Goal: Task Accomplishment & Management: Manage account settings

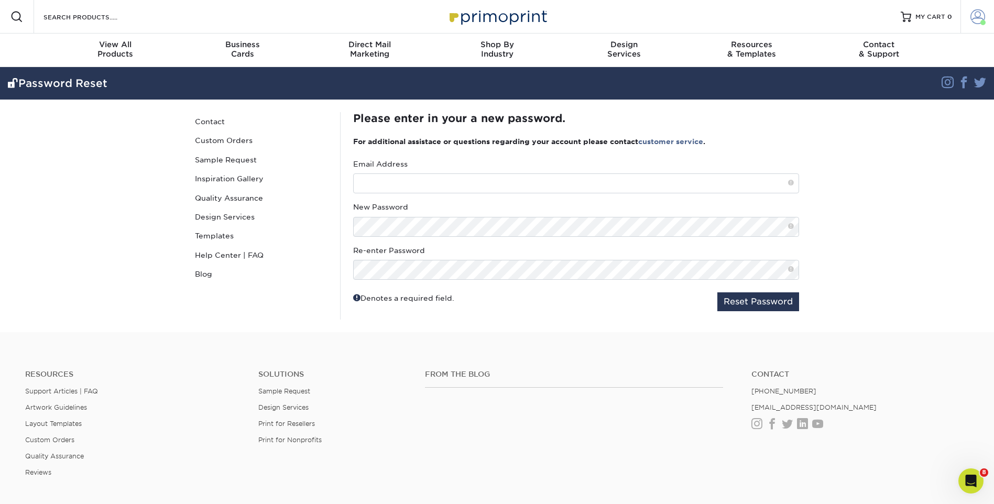
click at [976, 18] on span at bounding box center [977, 16] width 15 height 15
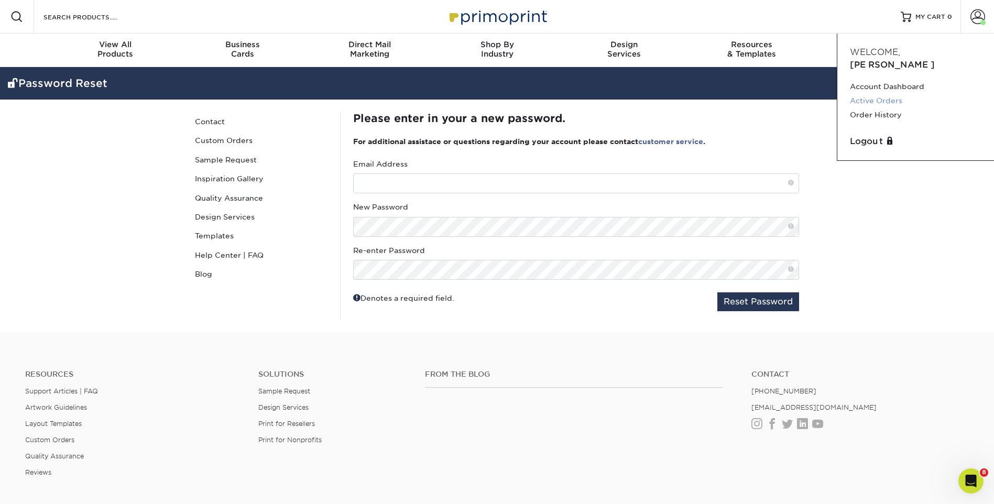
click at [899, 94] on link "Active Orders" at bounding box center [916, 101] width 132 height 14
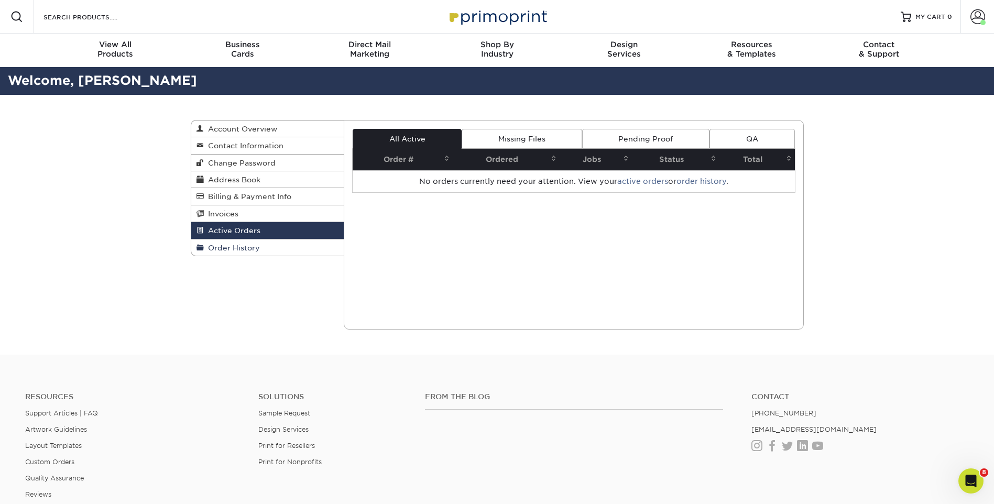
click at [235, 249] on span "Order History" at bounding box center [232, 248] width 56 height 8
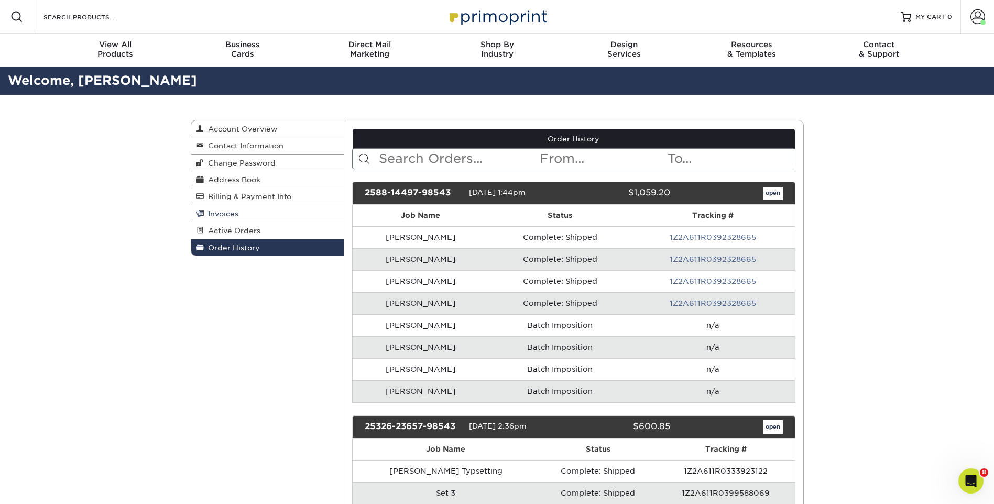
click at [229, 217] on span "Invoices" at bounding box center [221, 214] width 35 height 8
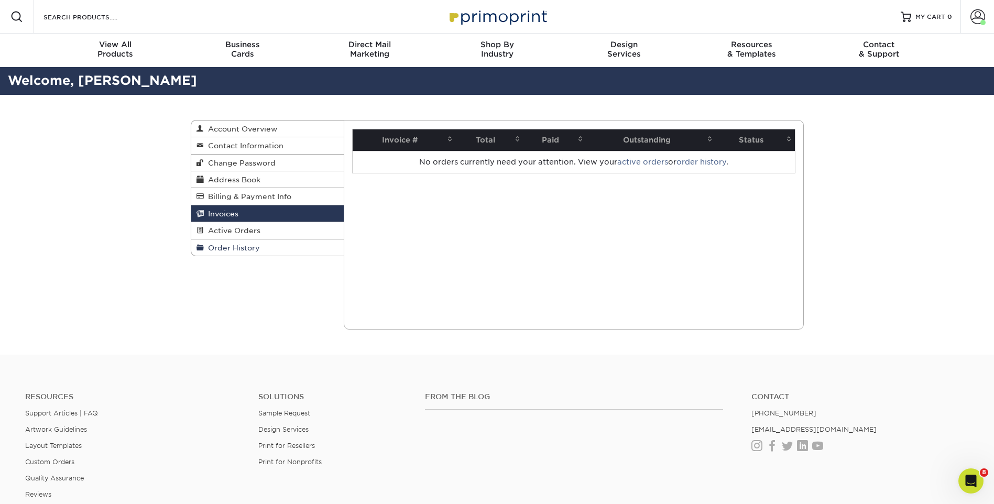
click at [250, 249] on span "Order History" at bounding box center [232, 248] width 56 height 8
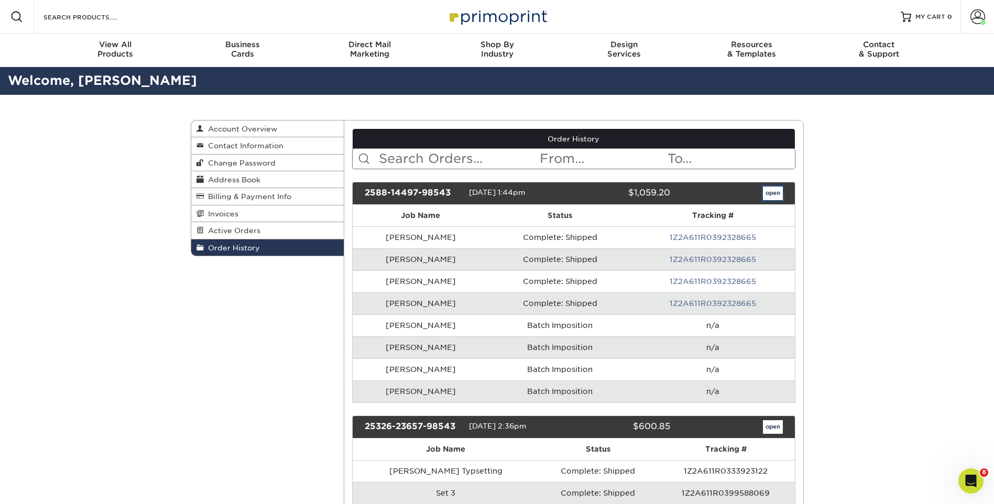
click at [771, 193] on link "open" at bounding box center [773, 194] width 20 height 14
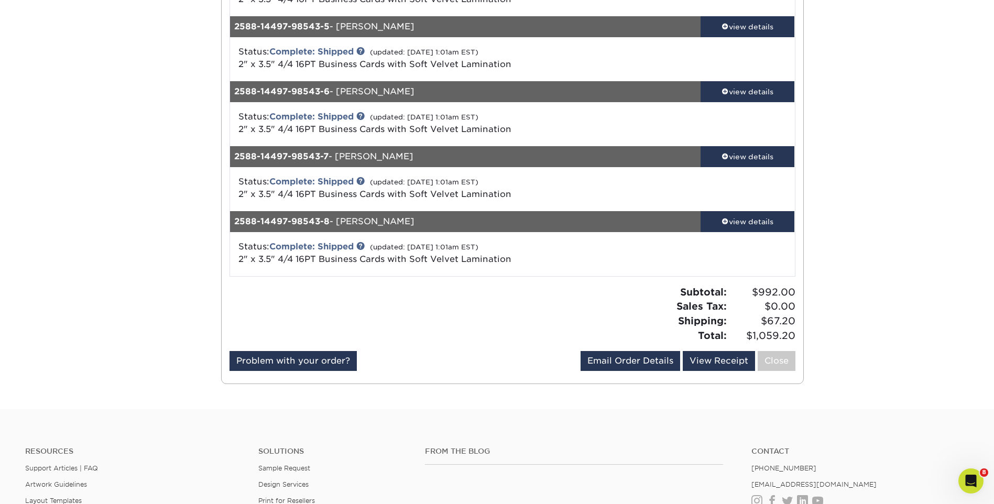
scroll to position [472, 0]
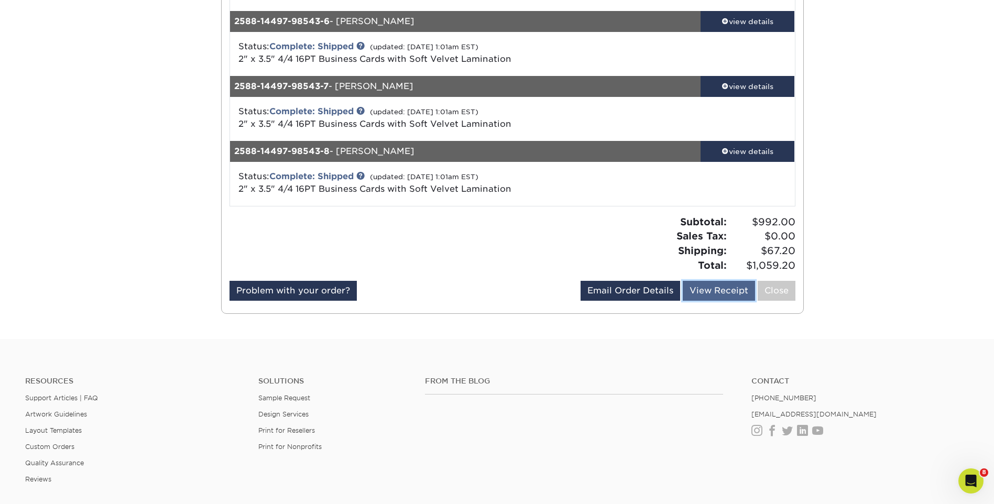
click at [712, 289] on link "View Receipt" at bounding box center [719, 291] width 72 height 20
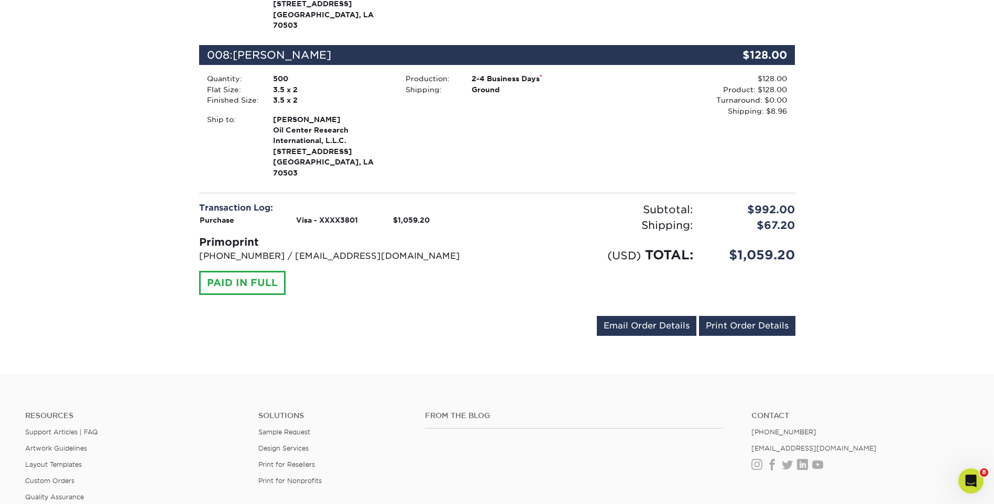
scroll to position [1153, 0]
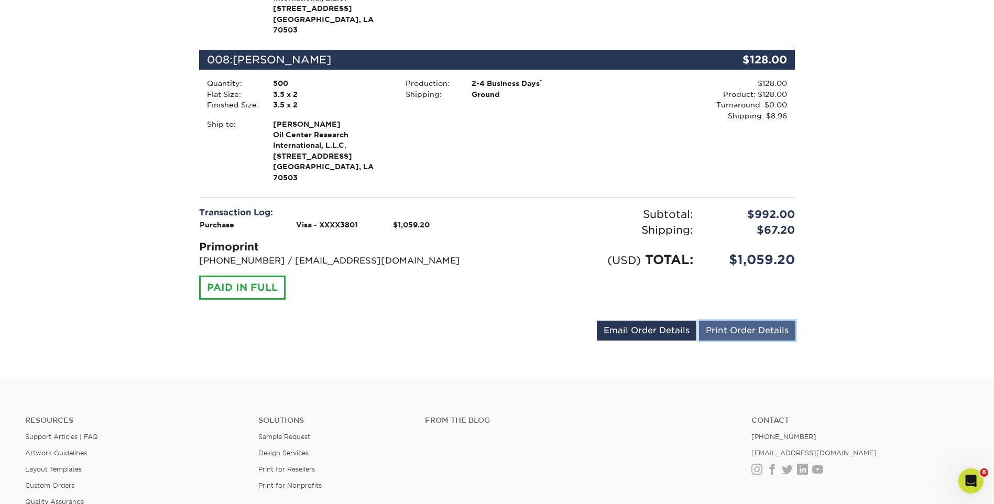
click at [732, 321] on link "Print Order Details" at bounding box center [747, 331] width 96 height 20
